Goal: Information Seeking & Learning: Learn about a topic

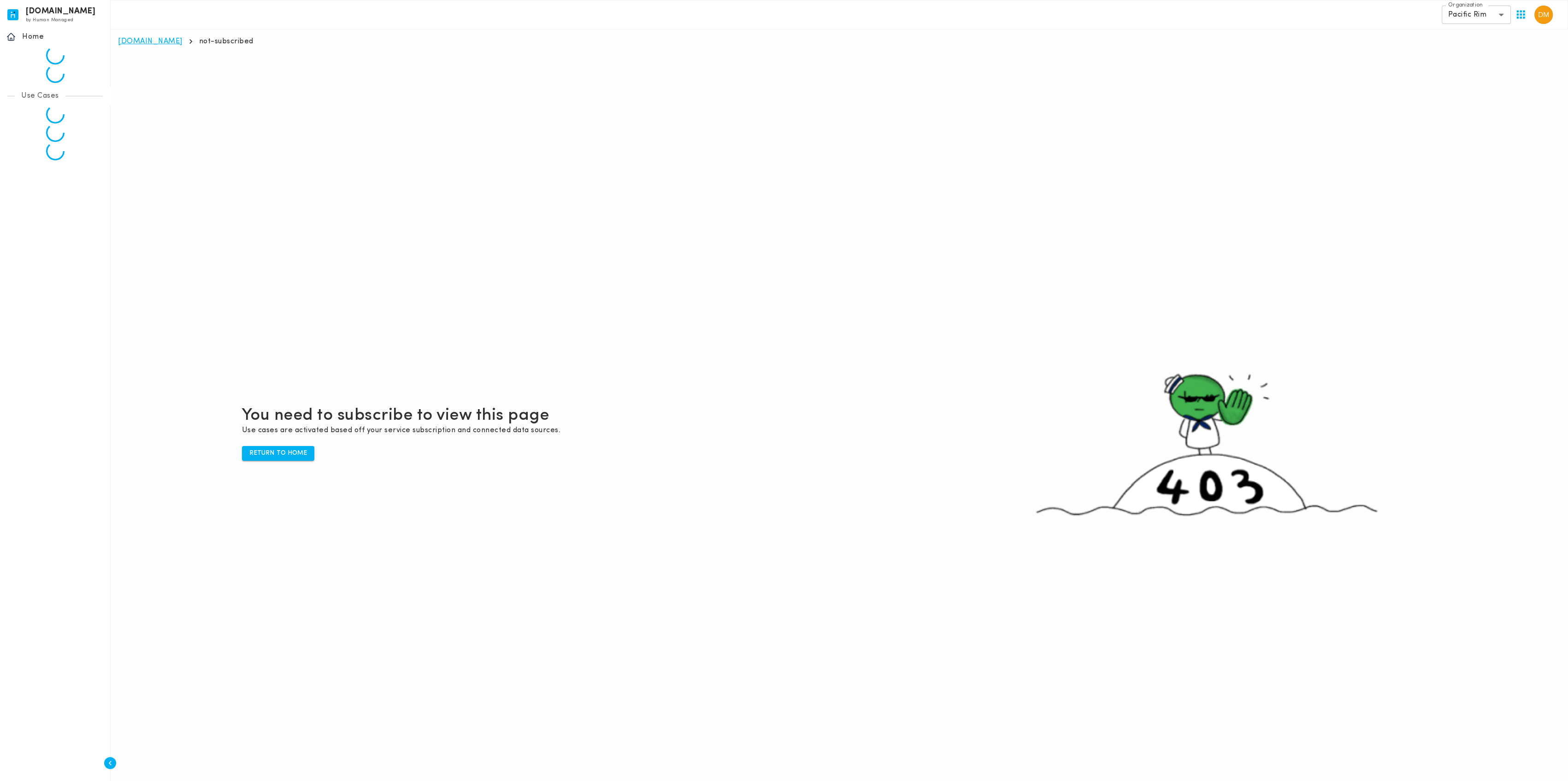
click at [131, 41] on link "[DOMAIN_NAME]" at bounding box center [150, 42] width 65 height 8
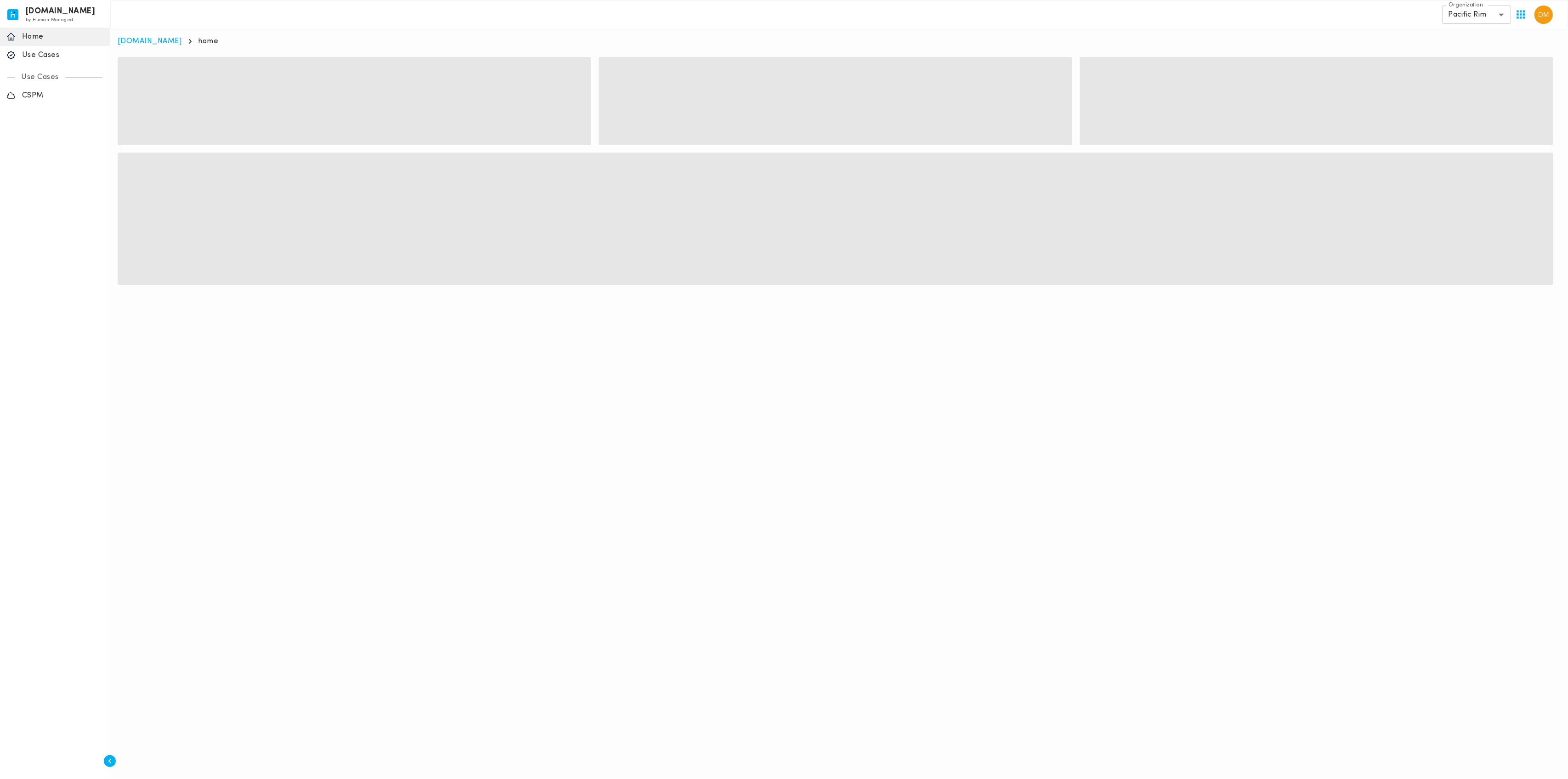
click at [36, 60] on div "Use Cases" at bounding box center [55, 55] width 110 height 18
click at [46, 93] on p "CSPM" at bounding box center [62, 96] width 81 height 9
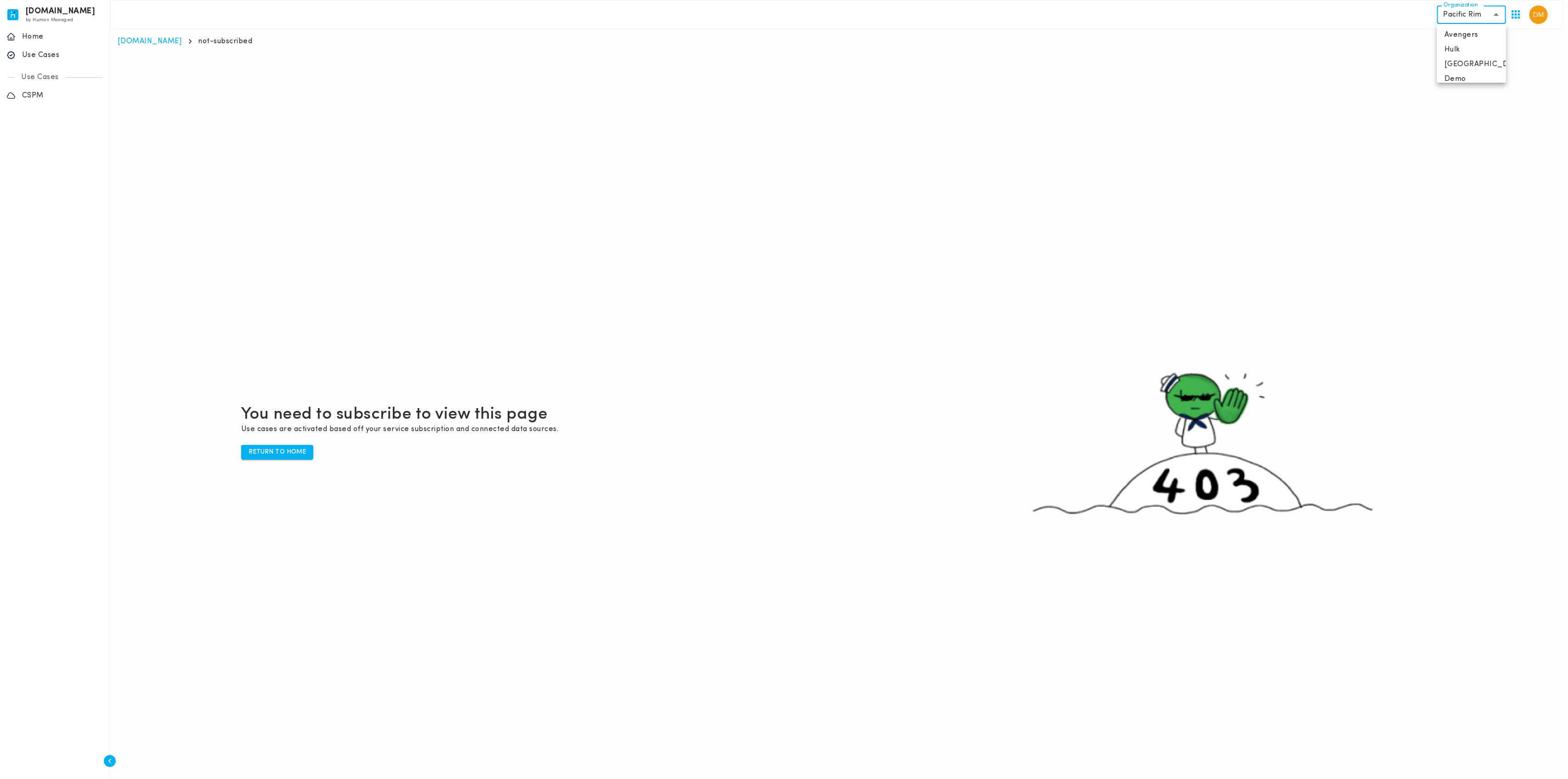
click at [1456, 11] on body "[DOMAIN_NAME] by Human Managed {"resourceSet":[{"resourceId":"invicta-io/web/na…" at bounding box center [784, 412] width 1568 height 825
click at [1462, 53] on li "Bladerunner" at bounding box center [1471, 56] width 69 height 14
click at [1466, 12] on body "[DOMAIN_NAME] by Human Managed {"resourceSet":[{"resourceId":"invicta-io/web/na…" at bounding box center [784, 412] width 1568 height 825
click at [1465, 72] on li "Pacific Rim" at bounding box center [1471, 71] width 69 height 14
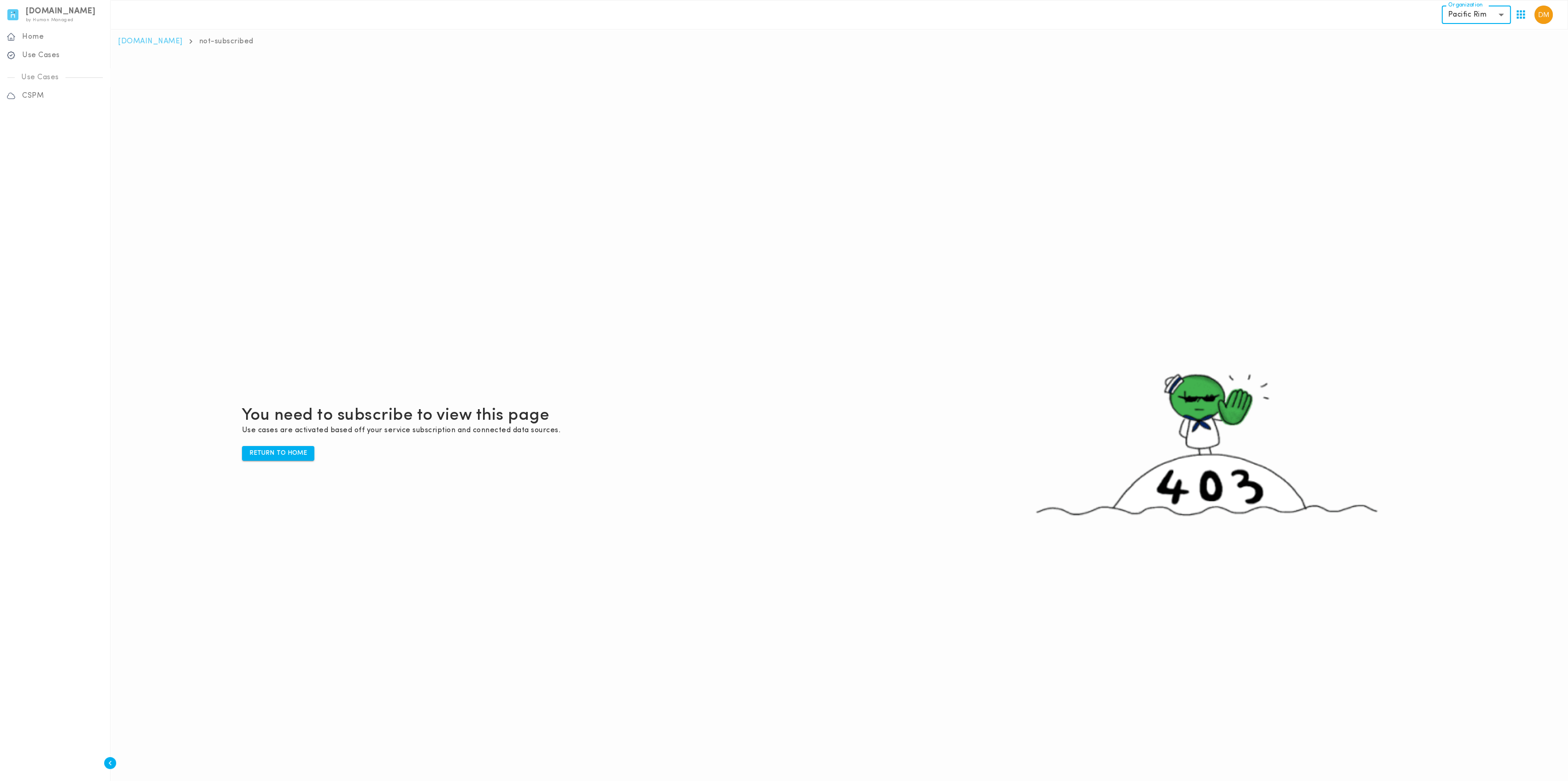
click at [237, 448] on div "You need to subscribe to view this page Use cases are activated based off your …" at bounding box center [839, 433] width 1443 height 781
click at [34, 38] on p "Home" at bounding box center [62, 37] width 81 height 9
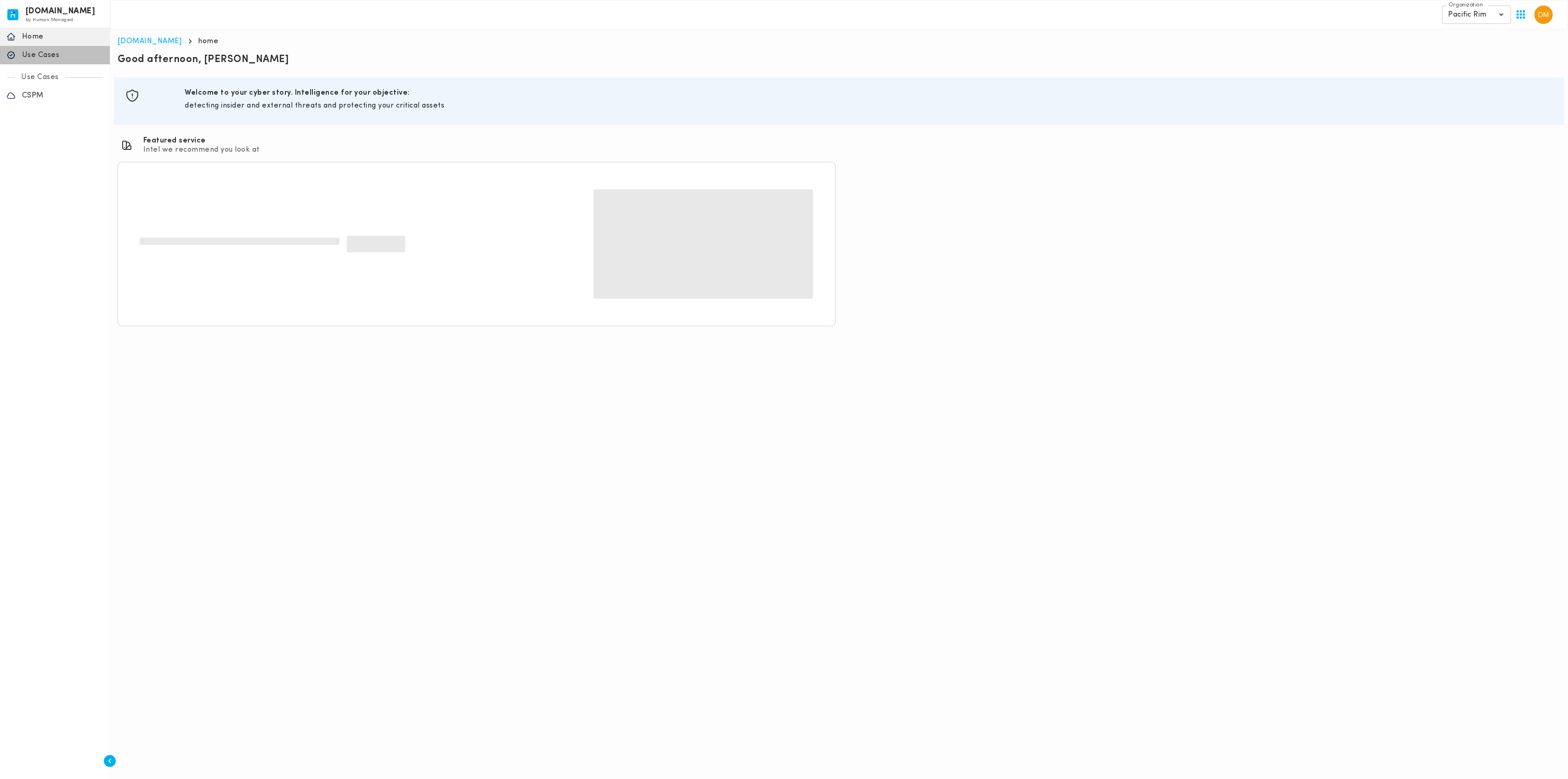
click at [58, 55] on p "Use Cases" at bounding box center [62, 55] width 81 height 9
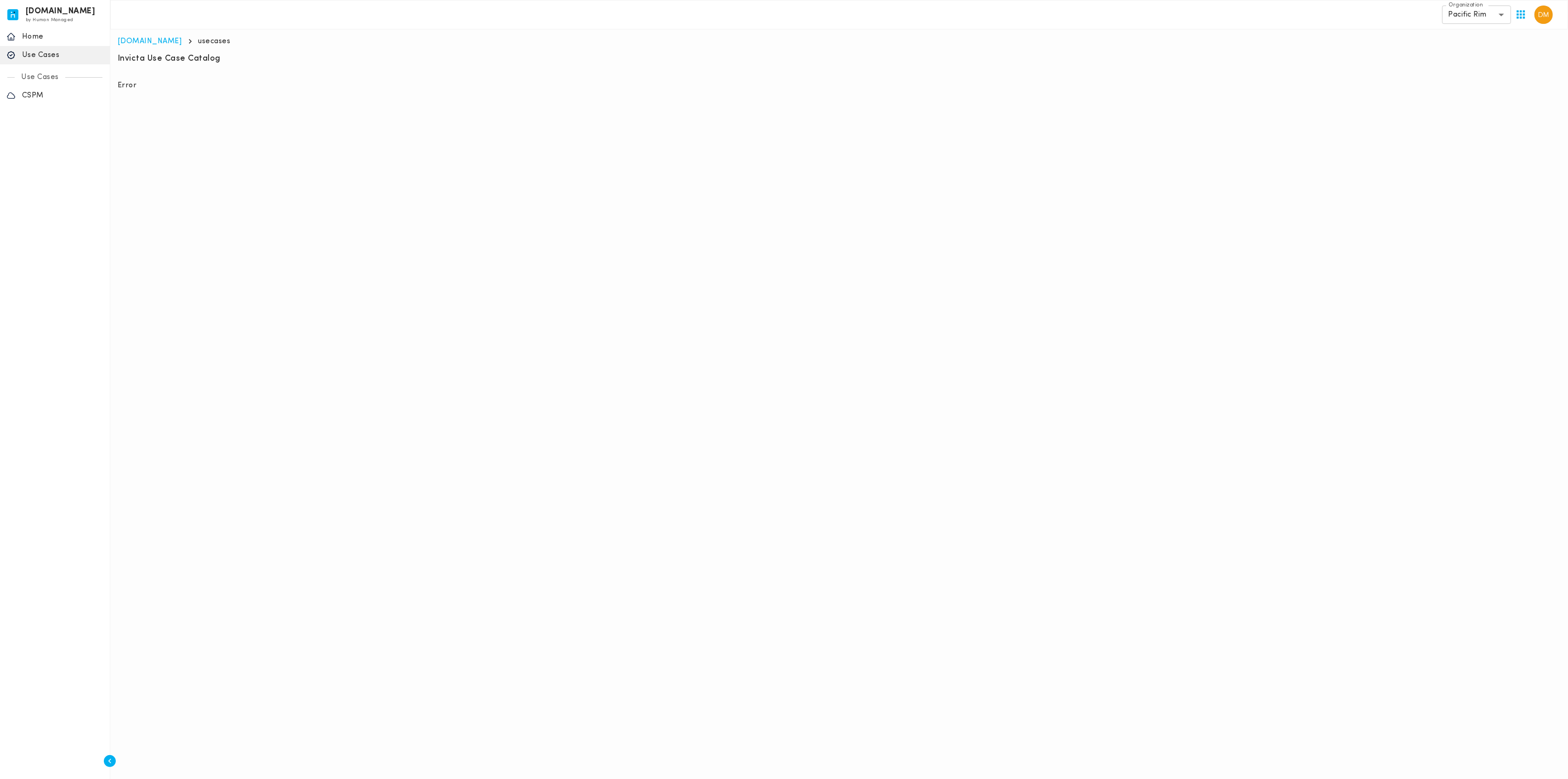
click at [184, 44] on div "Section ID: Invicta Use Case Catalog" at bounding box center [839, 56] width 1450 height 27
click at [199, 41] on p "usecases" at bounding box center [215, 41] width 32 height 9
click at [1496, 17] on body "[DOMAIN_NAME] by Human Managed {"resourceSet":[{"resourceId":"invicta-io/web/na…" at bounding box center [784, 49] width 1568 height 97
click at [1473, 39] on li "Avengers" at bounding box center [1476, 34] width 69 height 14
click at [182, 169] on p "View Report" at bounding box center [177, 170] width 49 height 9
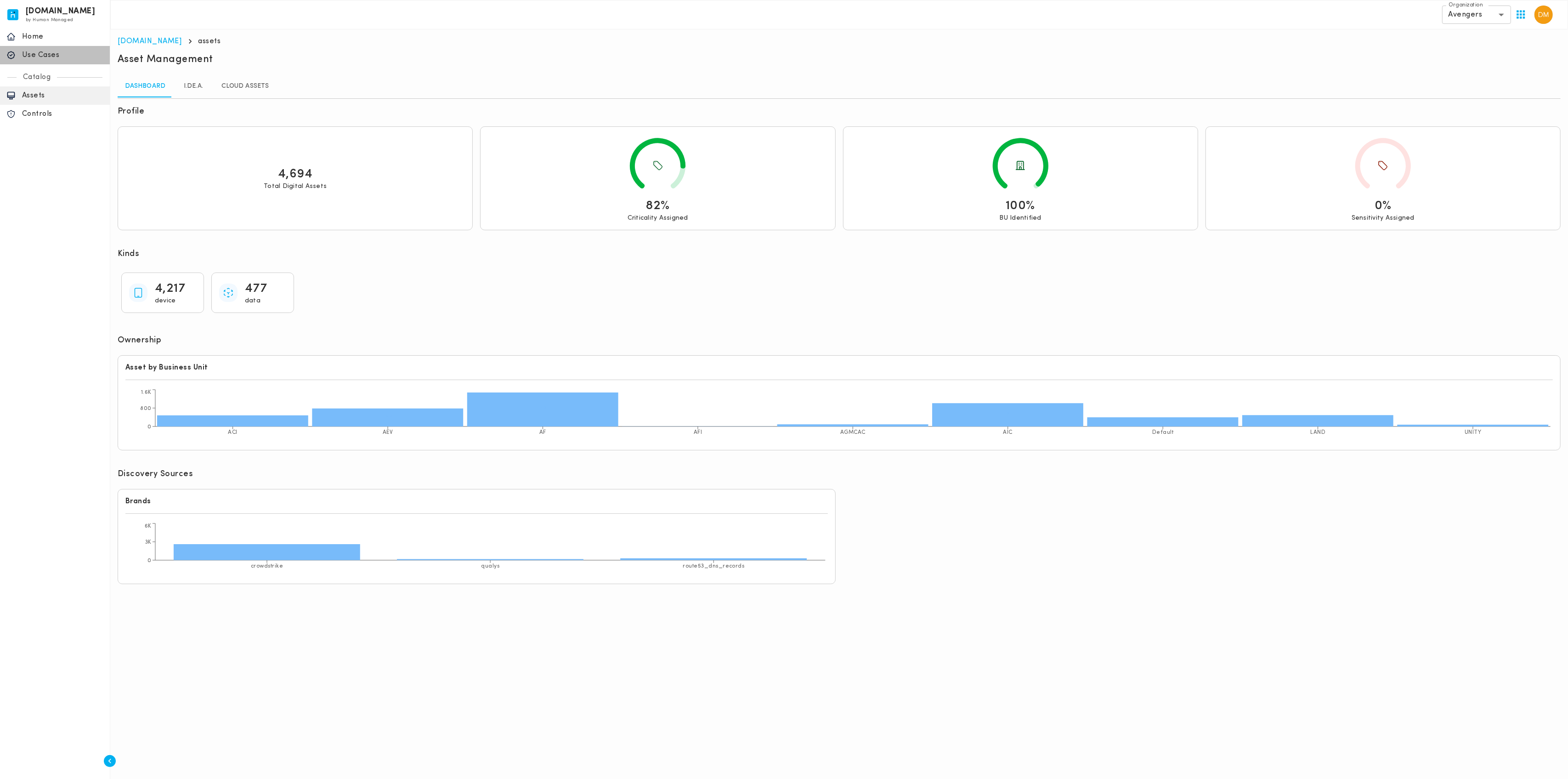
click at [44, 60] on p "Use Cases" at bounding box center [62, 55] width 81 height 9
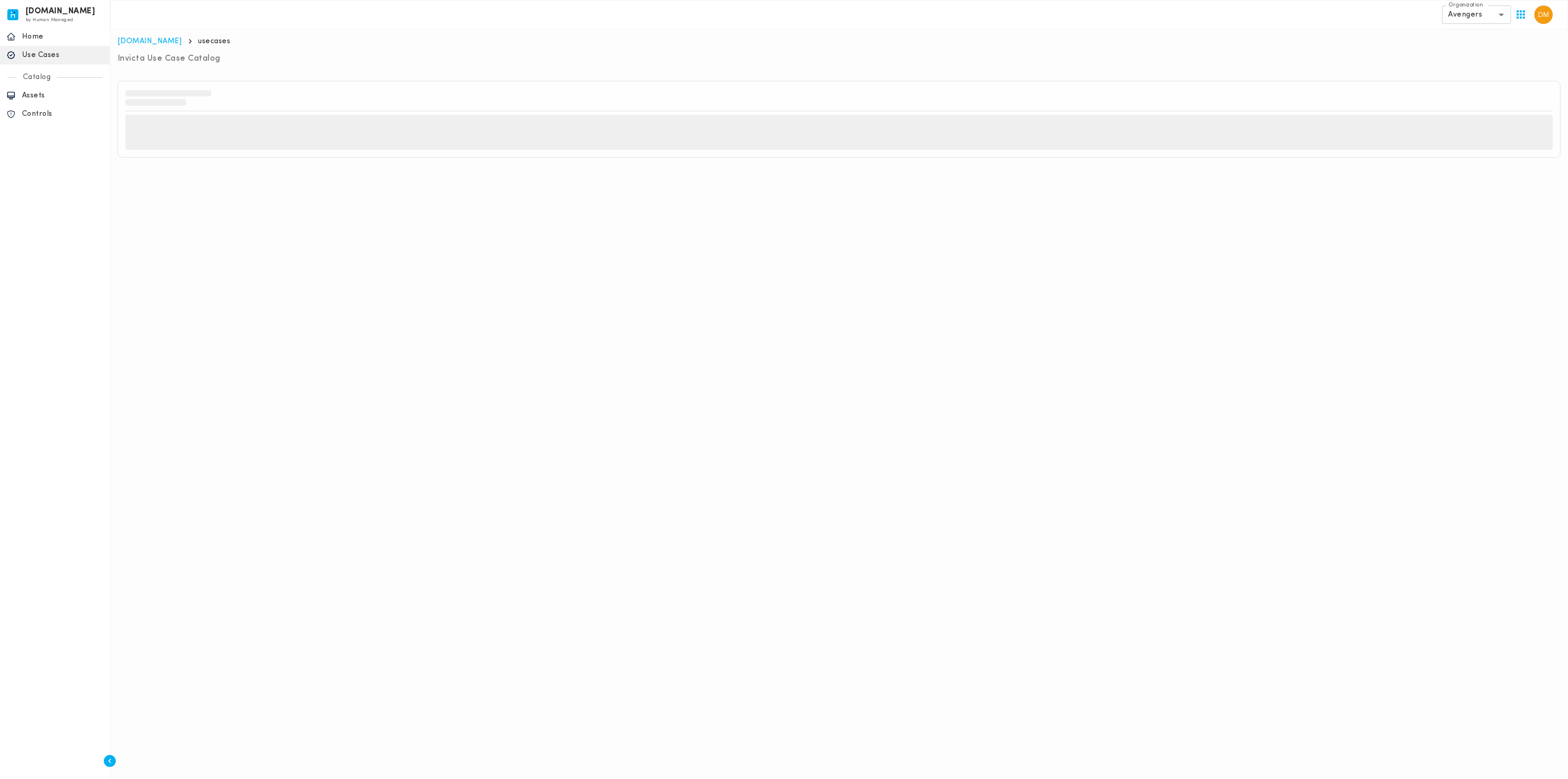
click at [1491, 19] on body "[DOMAIN_NAME] by Human Managed {"resourceSet":[{"resourceId":"invicta-io/web/na…" at bounding box center [784, 82] width 1568 height 165
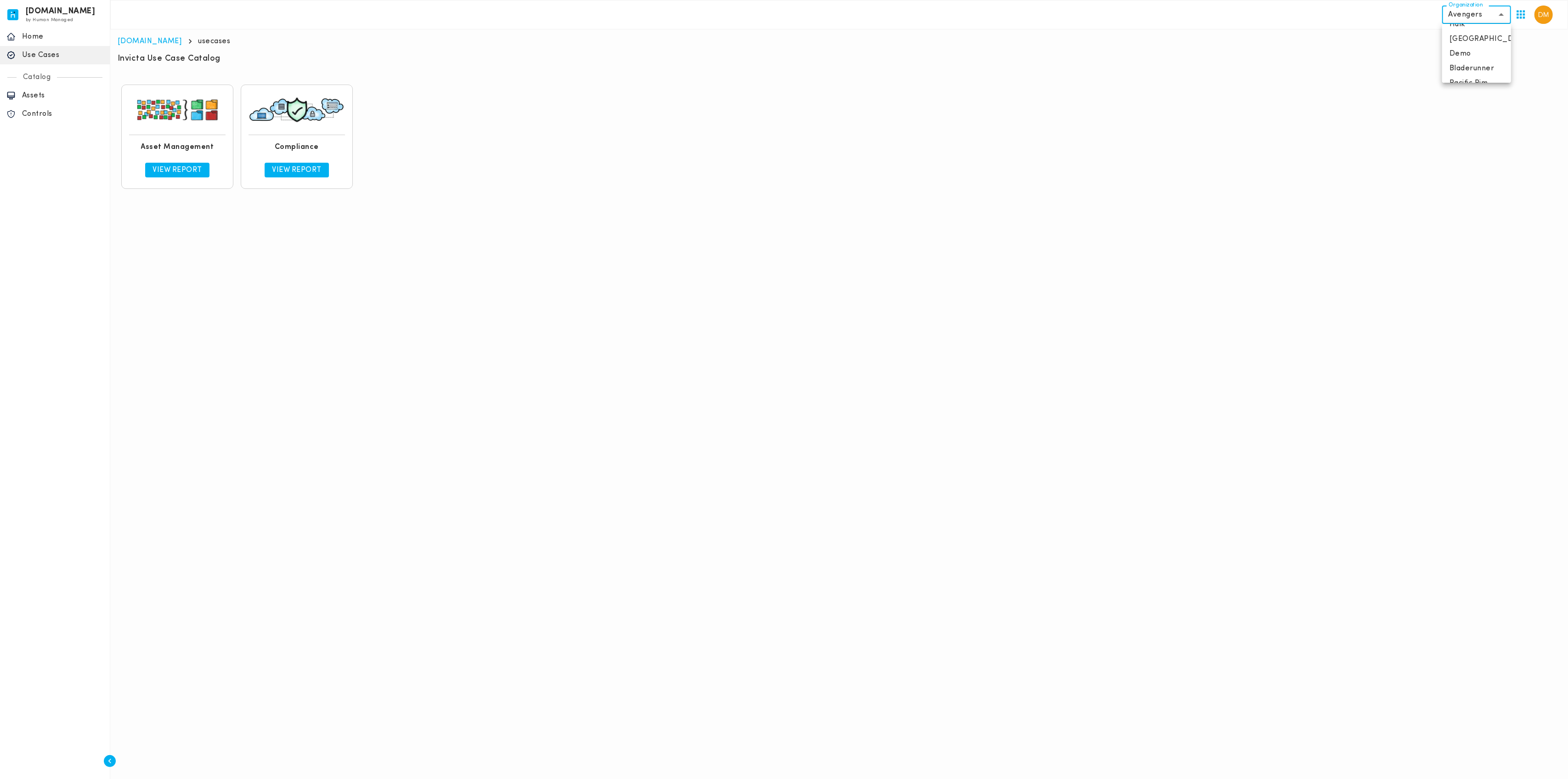
scroll to position [36, 0]
click at [1470, 71] on li "Pacific Rim" at bounding box center [1476, 71] width 69 height 14
type input "**********"
